Goal: Task Accomplishment & Management: Complete application form

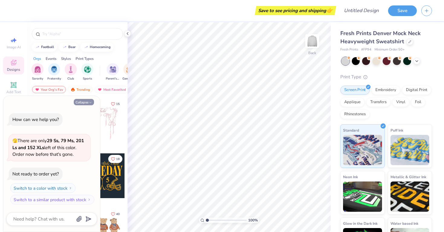
click at [90, 103] on icon "button" at bounding box center [91, 103] width 4 height 4
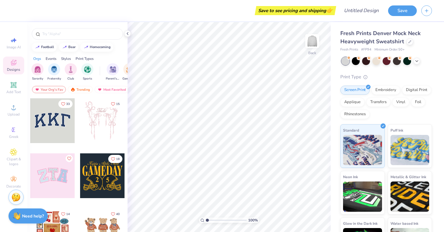
type textarea "x"
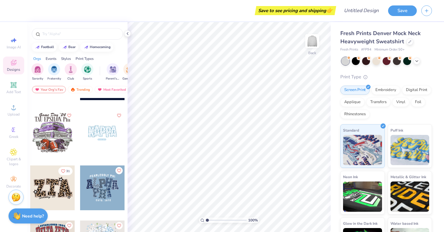
scroll to position [516, 0]
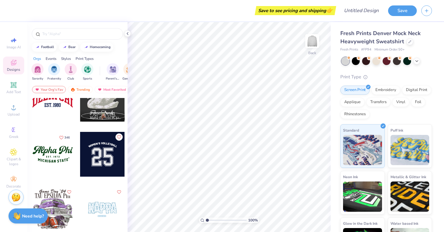
click at [62, 143] on div at bounding box center [52, 154] width 45 height 45
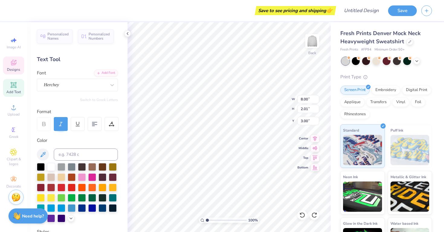
type input "3.40"
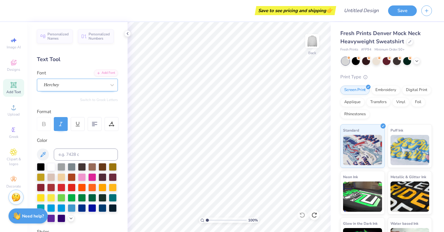
click at [68, 84] on div "Herchey" at bounding box center [74, 84] width 63 height 9
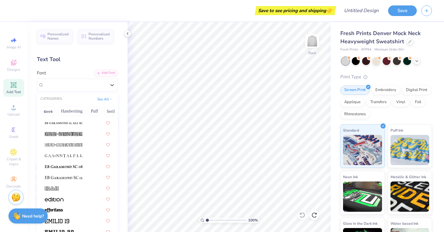
scroll to position [1274, 0]
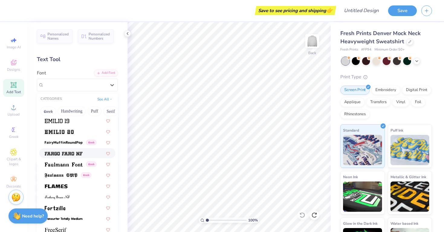
click at [88, 152] on div at bounding box center [77, 153] width 65 height 6
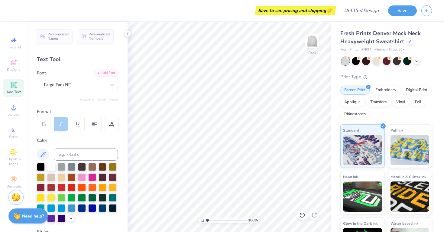
click at [41, 125] on icon at bounding box center [43, 123] width 5 height 5
click at [61, 216] on div at bounding box center [61, 218] width 8 height 8
click at [83, 154] on input at bounding box center [86, 154] width 64 height 12
type input "P"
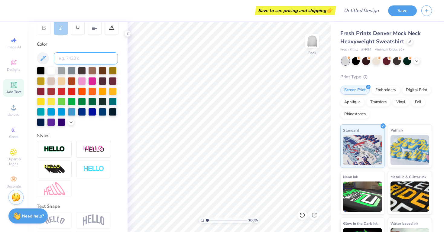
scroll to position [97, 0]
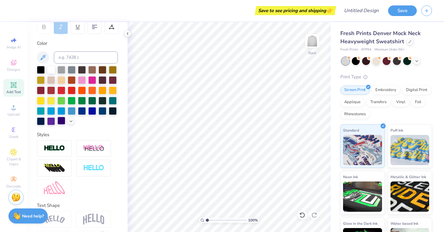
click at [61, 122] on div at bounding box center [61, 121] width 8 height 8
click at [41, 119] on div at bounding box center [41, 121] width 8 height 8
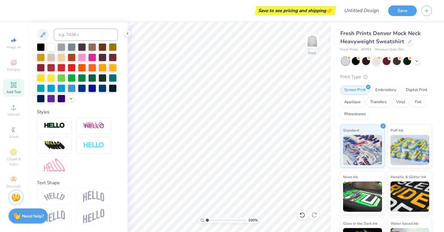
scroll to position [120, 0]
click at [58, 193] on img at bounding box center [54, 197] width 21 height 8
click at [91, 147] on img at bounding box center [93, 145] width 21 height 7
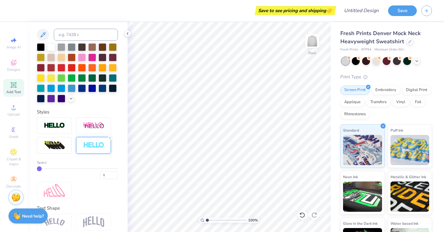
type input "3"
type input "5"
type input "7"
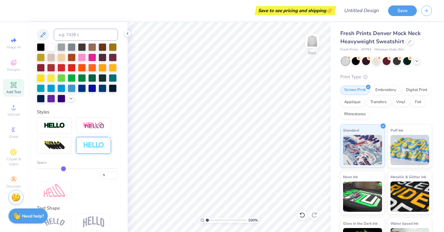
type input "7"
type input "9"
type input "10"
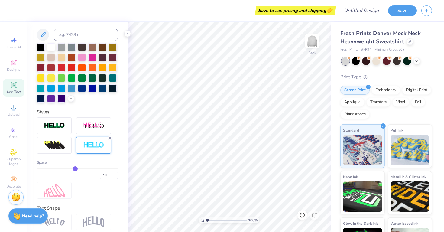
type input "11"
type input "12"
type input "13"
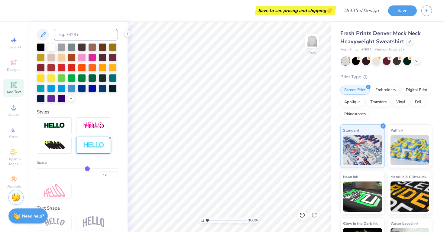
type input "13"
type input "14"
type input "15"
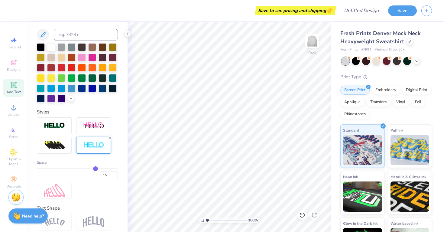
type input "16"
type input "17"
type input "18"
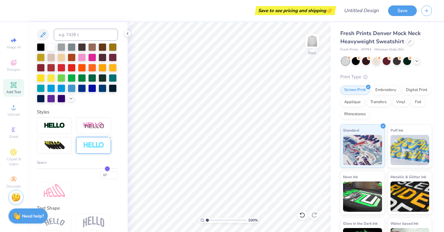
type input "18"
type input "19"
type input "20"
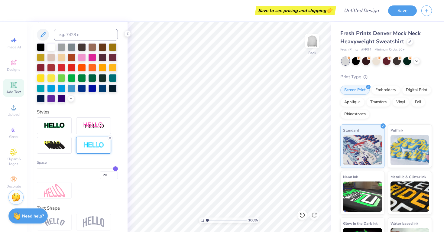
drag, startPoint x: 38, startPoint y: 167, endPoint x: 112, endPoint y: 170, distance: 74.1
type input "20"
click at [114, 169] on input "range" at bounding box center [77, 168] width 81 height 1
click at [393, 91] on div "Embroidery" at bounding box center [385, 89] width 29 height 9
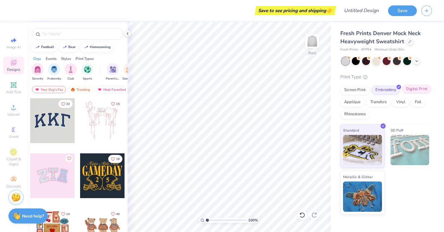
click at [419, 87] on div "Digital Print" at bounding box center [416, 89] width 29 height 9
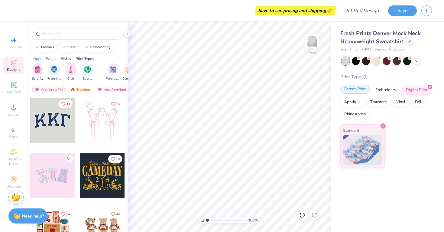
click at [365, 91] on div "Screen Print" at bounding box center [354, 89] width 29 height 9
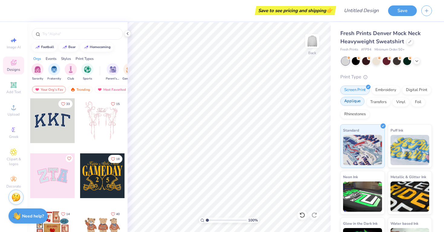
click at [362, 100] on div at bounding box center [362, 98] width 5 height 5
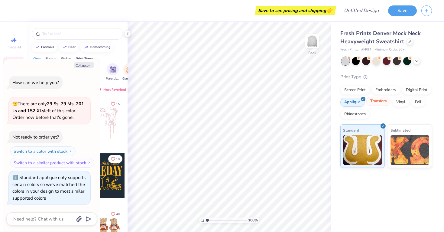
click at [374, 101] on div "Transfers" at bounding box center [378, 101] width 24 height 9
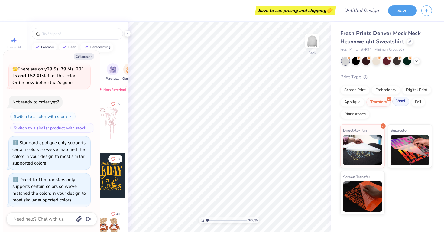
click at [402, 104] on div "Vinyl" at bounding box center [400, 101] width 17 height 9
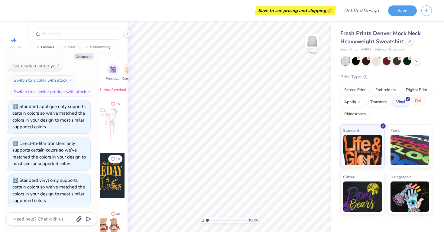
click at [415, 102] on div "Foil" at bounding box center [418, 101] width 14 height 9
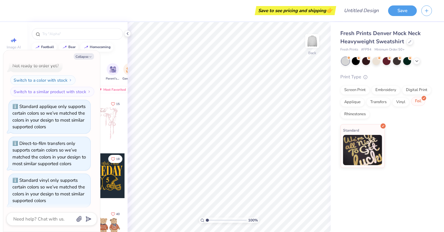
scroll to position [99, 0]
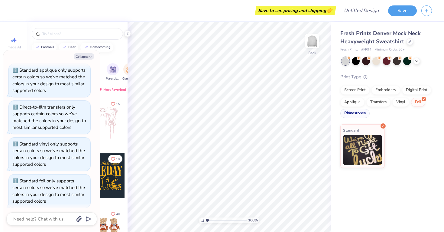
click at [350, 111] on div "Rhinestones" at bounding box center [354, 113] width 29 height 9
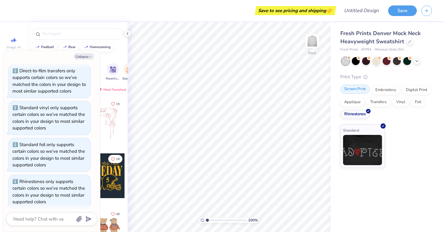
click at [353, 93] on div "Screen Print" at bounding box center [354, 89] width 29 height 9
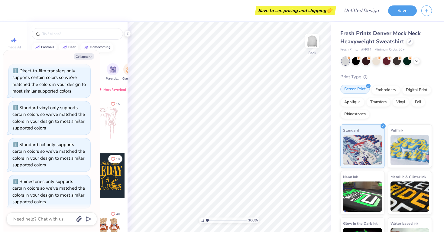
scroll to position [171, 0]
click at [83, 53] on div "Collapse How can we help you? 🫣 There are only 29 Ss, 79 Ms, 201 Ls and 152 XLs…" at bounding box center [51, 140] width 97 height 181
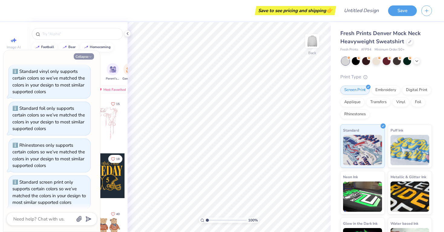
click at [83, 58] on button "Collapse" at bounding box center [84, 56] width 20 height 6
type textarea "x"
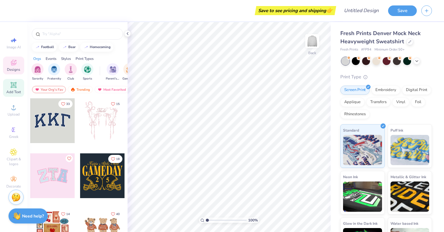
click at [22, 96] on div "Add Text" at bounding box center [13, 88] width 21 height 18
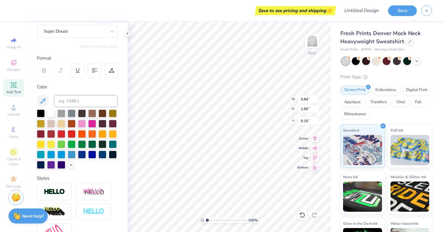
scroll to position [53, 0]
type textarea "PENN STATE"
click at [42, 167] on div at bounding box center [41, 164] width 8 height 8
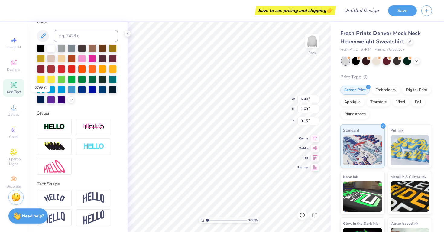
scroll to position [41, 0]
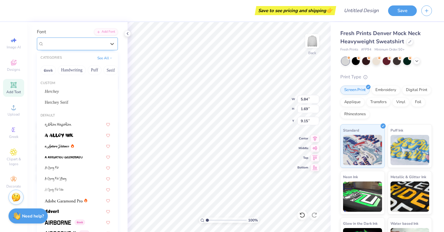
click at [81, 40] on div "Super Dream" at bounding box center [74, 43] width 63 height 9
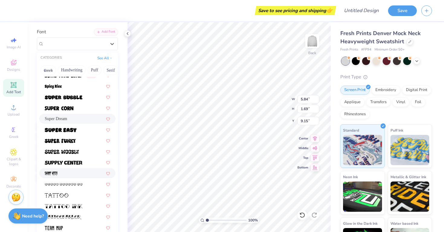
scroll to position [2964, 0]
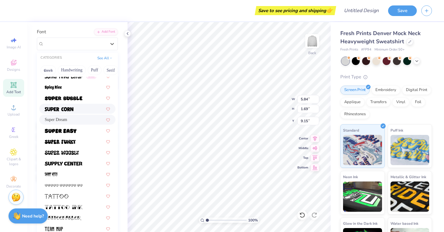
click at [72, 105] on div at bounding box center [77, 109] width 76 height 10
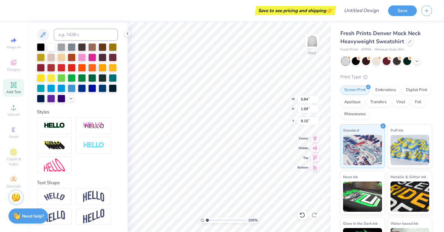
scroll to position [120, 0]
click at [59, 190] on div at bounding box center [54, 196] width 35 height 17
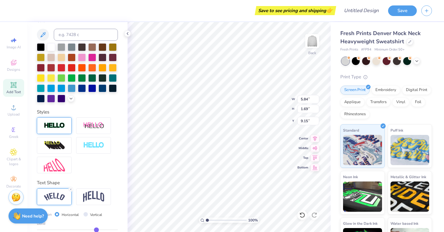
click at [60, 131] on div at bounding box center [54, 125] width 35 height 17
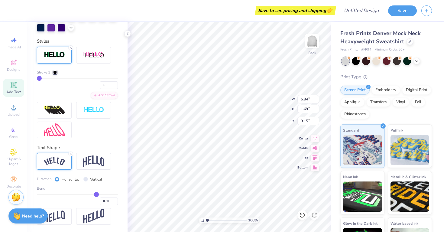
scroll to position [214, 0]
type input "5"
type input "16"
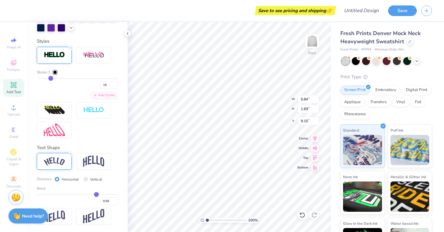
type input "34"
type input "57"
type input "79"
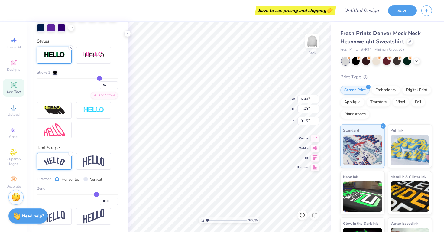
type input "79"
type input "95"
type input "100"
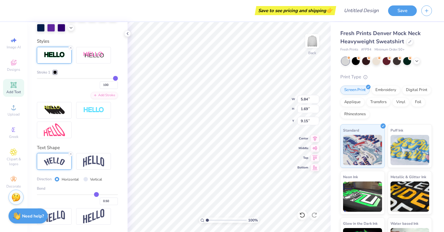
drag, startPoint x: 39, startPoint y: 76, endPoint x: 35, endPoint y: 76, distance: 3.9
type input "3"
click at [41, 78] on input "range" at bounding box center [77, 78] width 81 height 1
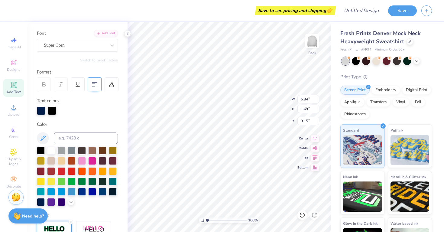
scroll to position [17, 0]
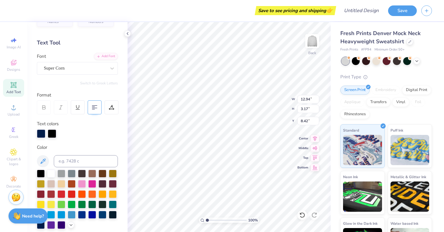
type input "3.00"
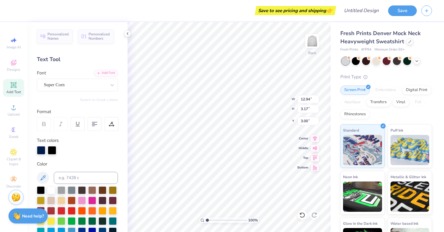
scroll to position [0, 0]
click at [112, 82] on icon at bounding box center [112, 85] width 6 height 6
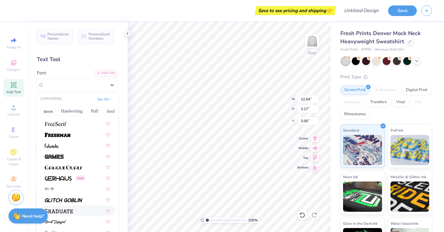
scroll to position [1378, 0]
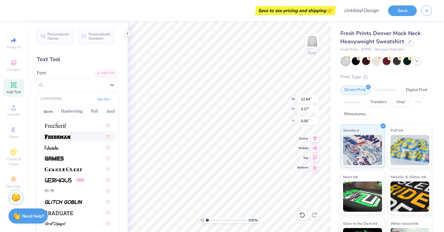
click at [79, 135] on div at bounding box center [77, 136] width 65 height 6
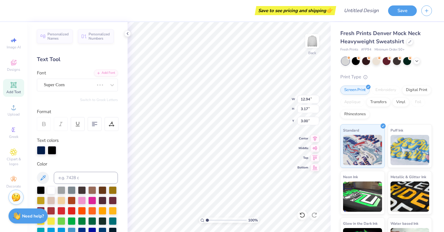
scroll to position [0, 1]
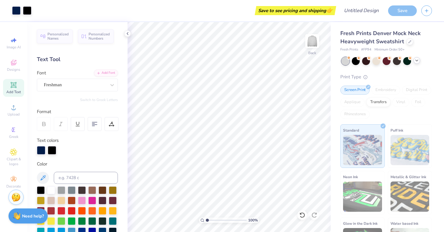
click at [417, 63] on div at bounding box center [416, 60] width 7 height 7
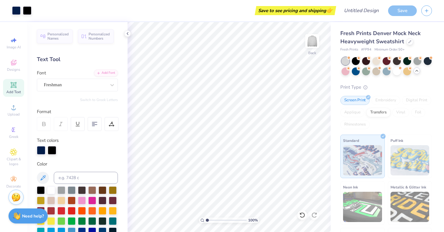
click at [418, 71] on polyline at bounding box center [417, 70] width 2 height 1
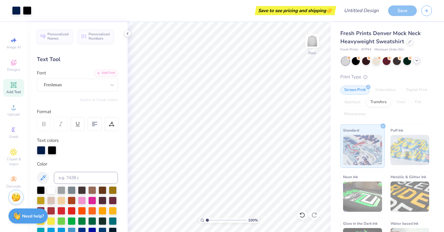
click at [18, 89] on div "Add Text" at bounding box center [13, 88] width 21 height 18
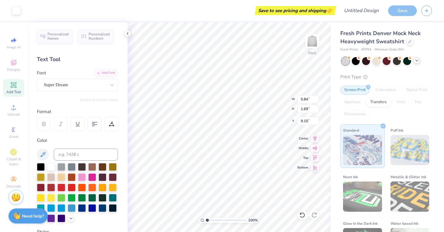
type input "5.88"
type input "1.72"
type input "9.14"
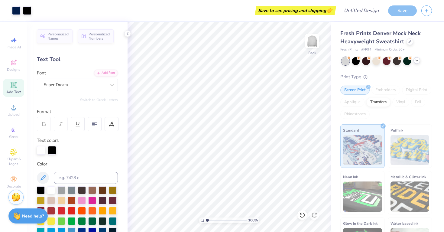
click at [12, 85] on icon at bounding box center [13, 85] width 5 height 5
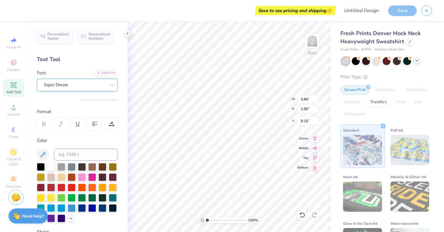
scroll to position [0, 2]
type textarea "Women's Lacrosse"
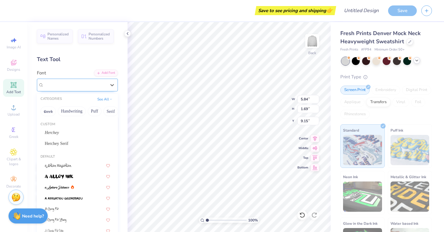
click at [99, 84] on div "Super Dream" at bounding box center [74, 84] width 63 height 9
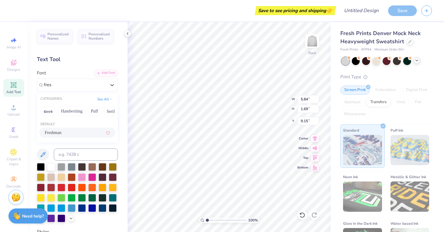
click at [82, 130] on div "Freshman" at bounding box center [77, 133] width 76 height 10
type input "fres"
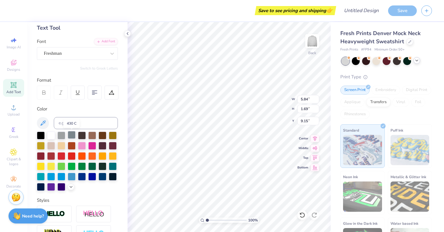
scroll to position [42, 0]
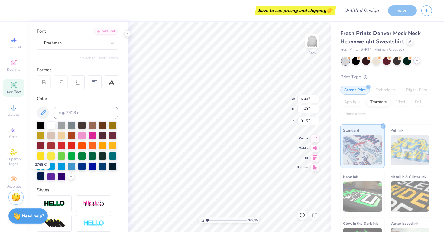
click at [42, 175] on div at bounding box center [41, 176] width 8 height 8
type input "9.29"
type input "0.80"
type input "5.67"
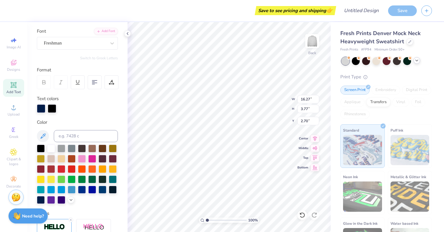
type input "9.29"
type input "0.80"
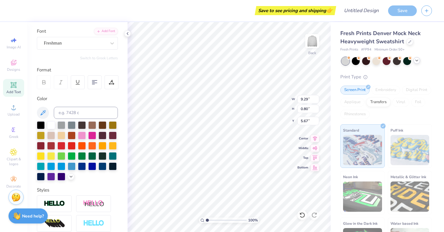
type input "6.07"
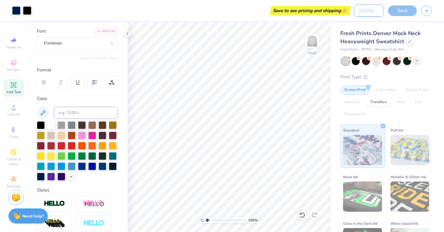
click at [369, 8] on input "Design Title" at bounding box center [369, 11] width 30 height 12
type input "Lax"
click at [399, 10] on div "Save" at bounding box center [402, 10] width 29 height 11
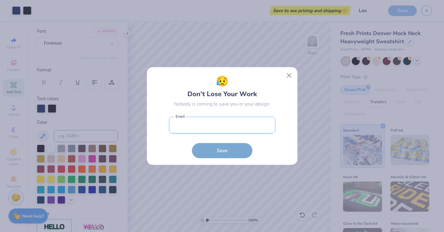
click at [255, 121] on input "email" at bounding box center [222, 125] width 106 height 17
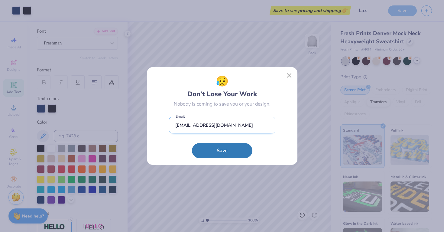
type input "[EMAIL_ADDRESS][DOMAIN_NAME]"
click at [222, 150] on button "Save" at bounding box center [222, 150] width 60 height 15
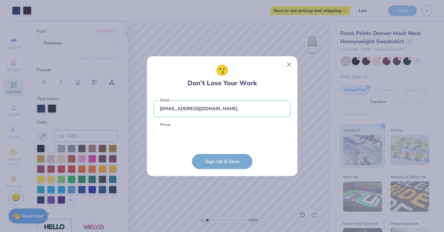
click at [224, 143] on div "[EMAIL_ADDRESS][DOMAIN_NAME] Email Phone is a required field Phone" at bounding box center [222, 119] width 137 height 50
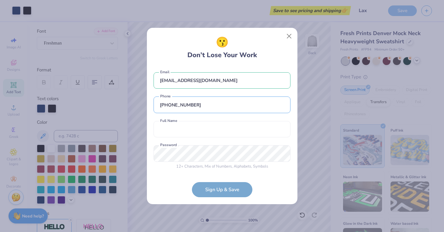
type input "[PHONE_NUMBER]"
click at [213, 142] on div "[EMAIL_ADDRESS][DOMAIN_NAME] Email [PHONE_NUMBER] Phone Full Name is a required…" at bounding box center [222, 119] width 137 height 106
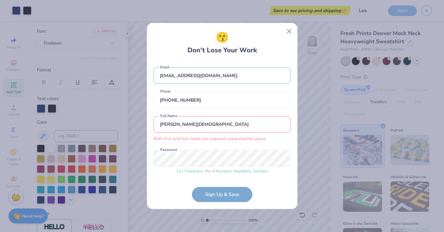
click at [216, 122] on input "[PERSON_NAME][DEMOGRAPHIC_DATA]" at bounding box center [222, 124] width 137 height 17
drag, startPoint x: 176, startPoint y: 123, endPoint x: 206, endPoint y: 123, distance: 29.0
click at [204, 125] on input "[PERSON_NAME][DEMOGRAPHIC_DATA]" at bounding box center [222, 124] width 137 height 17
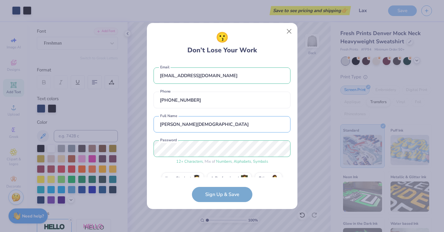
type input "[PERSON_NAME][DEMOGRAPHIC_DATA]"
click at [207, 113] on div "[EMAIL_ADDRESS][DOMAIN_NAME] Email [PHONE_NUMBER] Phone [PERSON_NAME] Full Name…" at bounding box center [222, 119] width 137 height 116
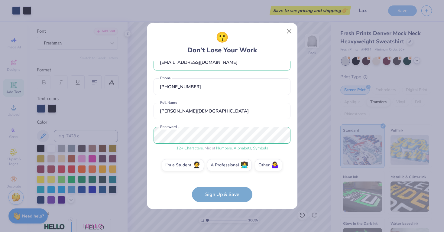
scroll to position [13, 0]
click at [223, 196] on form "[EMAIL_ADDRESS][DOMAIN_NAME] Email [PHONE_NUMBER] Phone [PERSON_NAME] Full Name…" at bounding box center [222, 131] width 137 height 141
click at [188, 166] on label "I'm a Student 🧑‍🎓" at bounding box center [183, 164] width 42 height 12
click at [220, 178] on input "I'm a Student 🧑‍🎓" at bounding box center [222, 180] width 4 height 4
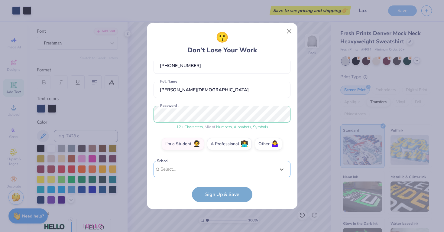
click at [188, 166] on div "Use Up and Down to choose options, press Enter to select the currently focused …" at bounding box center [222, 178] width 137 height 35
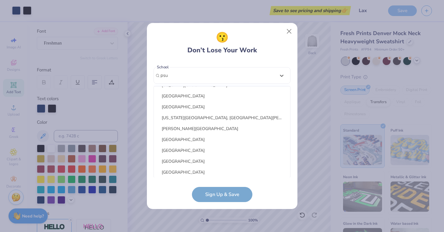
scroll to position [40, 0]
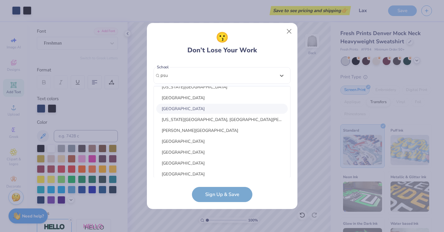
click at [201, 108] on div "[GEOGRAPHIC_DATA]" at bounding box center [221, 109] width 131 height 10
type input "psu"
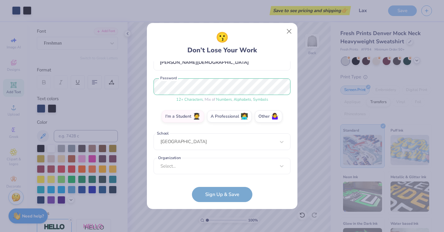
scroll to position [62, 0]
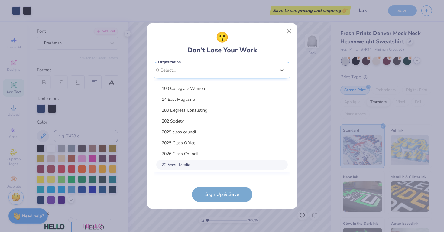
click at [187, 163] on div "option focused, 8 of 15. 15 results available. Use Up and Down to choose option…" at bounding box center [222, 117] width 137 height 110
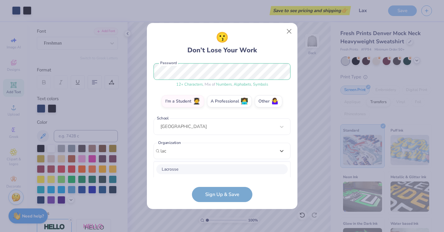
scroll to position [153, 0]
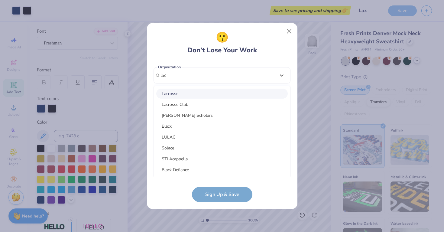
click at [201, 92] on div "Lacrosse" at bounding box center [221, 94] width 131 height 10
type input "lac"
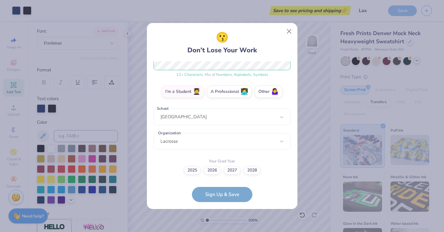
scroll to position [86, 0]
click at [251, 172] on label "2028" at bounding box center [252, 169] width 17 height 8
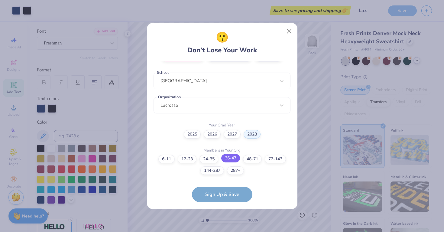
click at [227, 160] on label "36-47" at bounding box center [230, 158] width 19 height 8
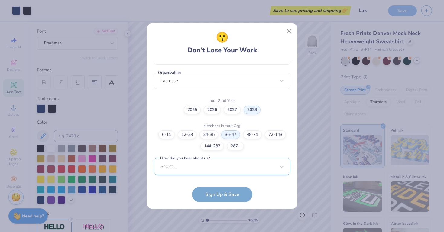
click at [227, 160] on div "Select..." at bounding box center [222, 166] width 137 height 17
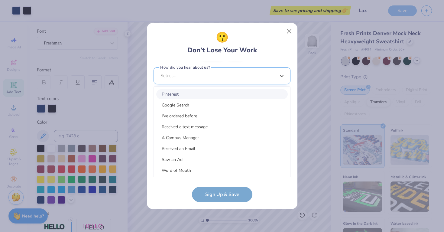
scroll to position [238, 0]
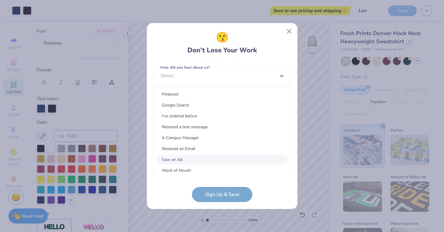
click at [205, 155] on div "Saw an Ad" at bounding box center [221, 159] width 131 height 10
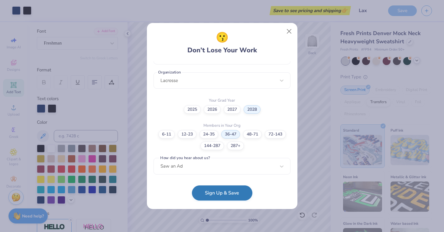
click at [212, 194] on button "Sign Up & Save" at bounding box center [222, 192] width 60 height 15
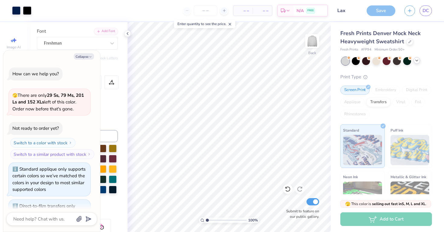
type textarea "x"
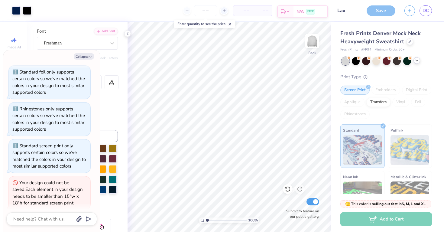
click at [299, 13] on span "N/A" at bounding box center [299, 11] width 7 height 6
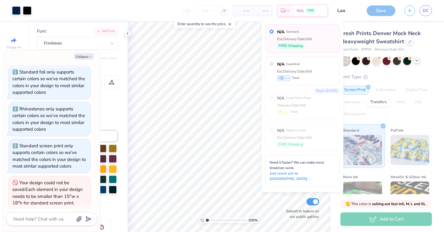
click at [244, 13] on span "– –" at bounding box center [243, 11] width 12 height 6
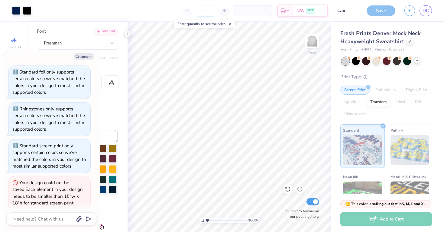
click at [203, 9] on input "number" at bounding box center [206, 10] width 24 height 11
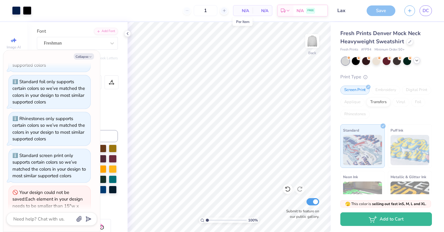
type input "50"
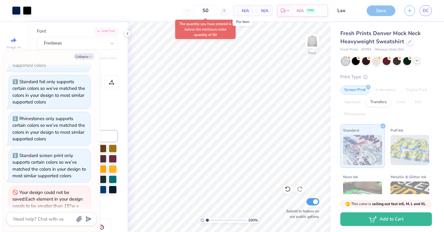
click at [246, 11] on span "N/A" at bounding box center [243, 11] width 12 height 6
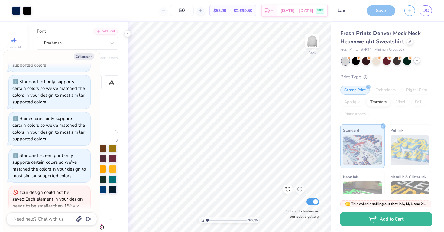
type textarea "x"
